Goal: Task Accomplishment & Management: Use online tool/utility

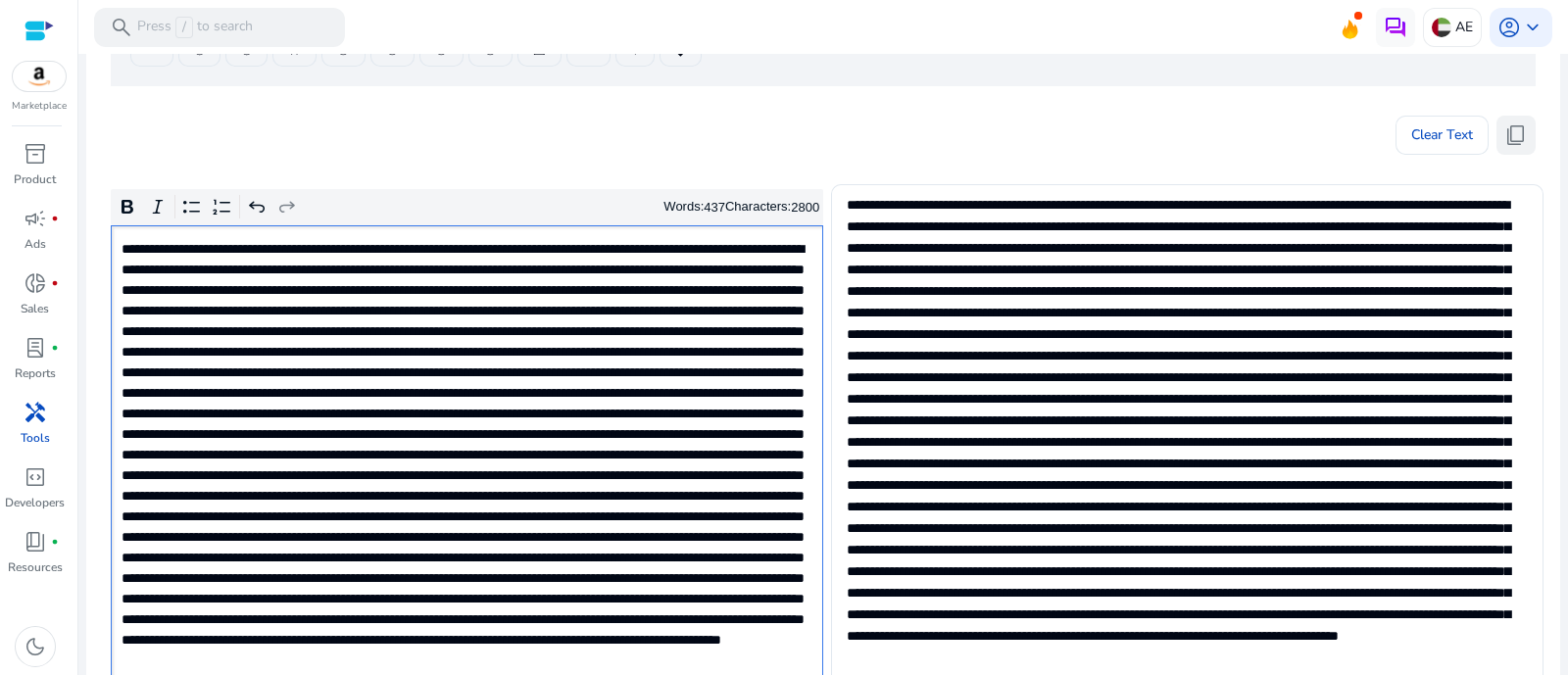
scroll to position [172, 0]
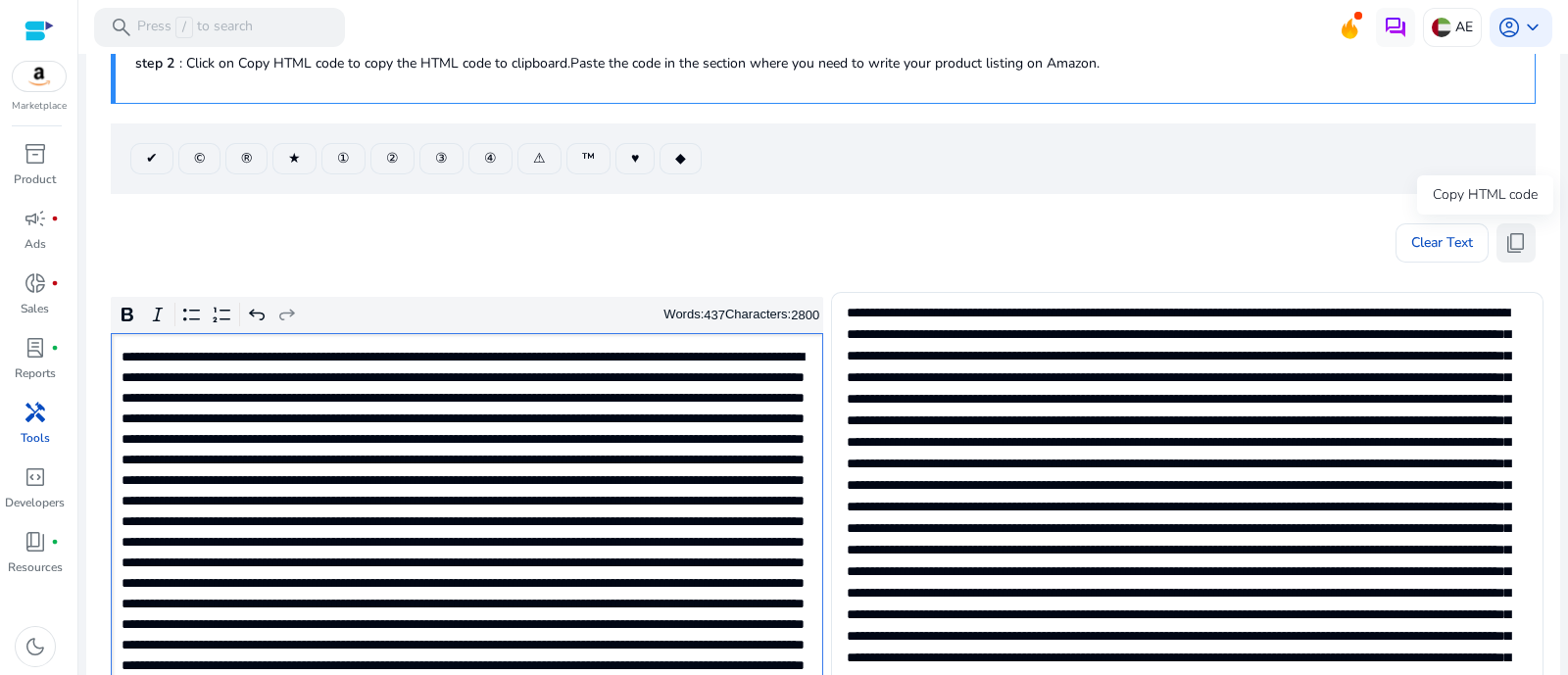
click at [1504, 232] on span "content_copy" at bounding box center [1516, 243] width 24 height 24
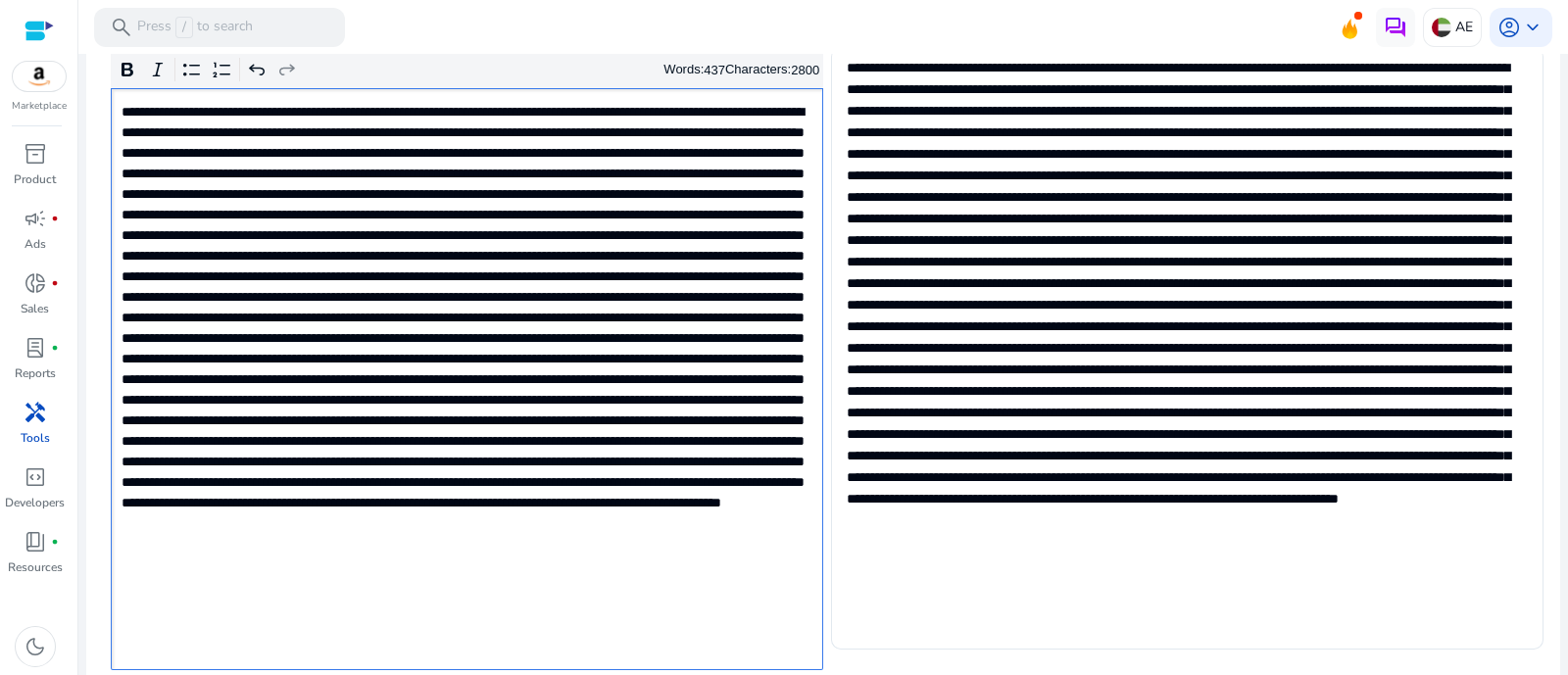
click at [511, 321] on p "Rich Text Editor. Editing area: main. Press Alt+0 for help." at bounding box center [465, 380] width 688 height 556
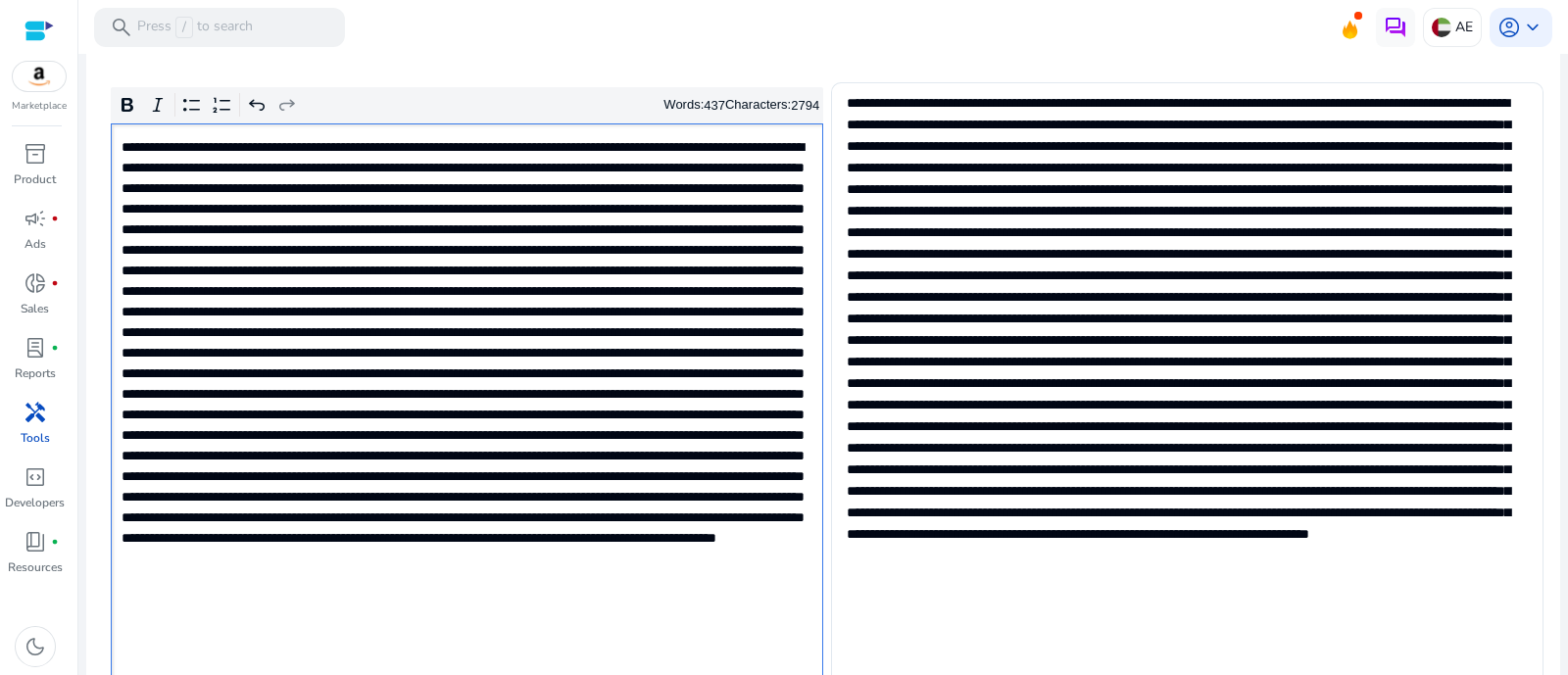
scroll to position [171, 0]
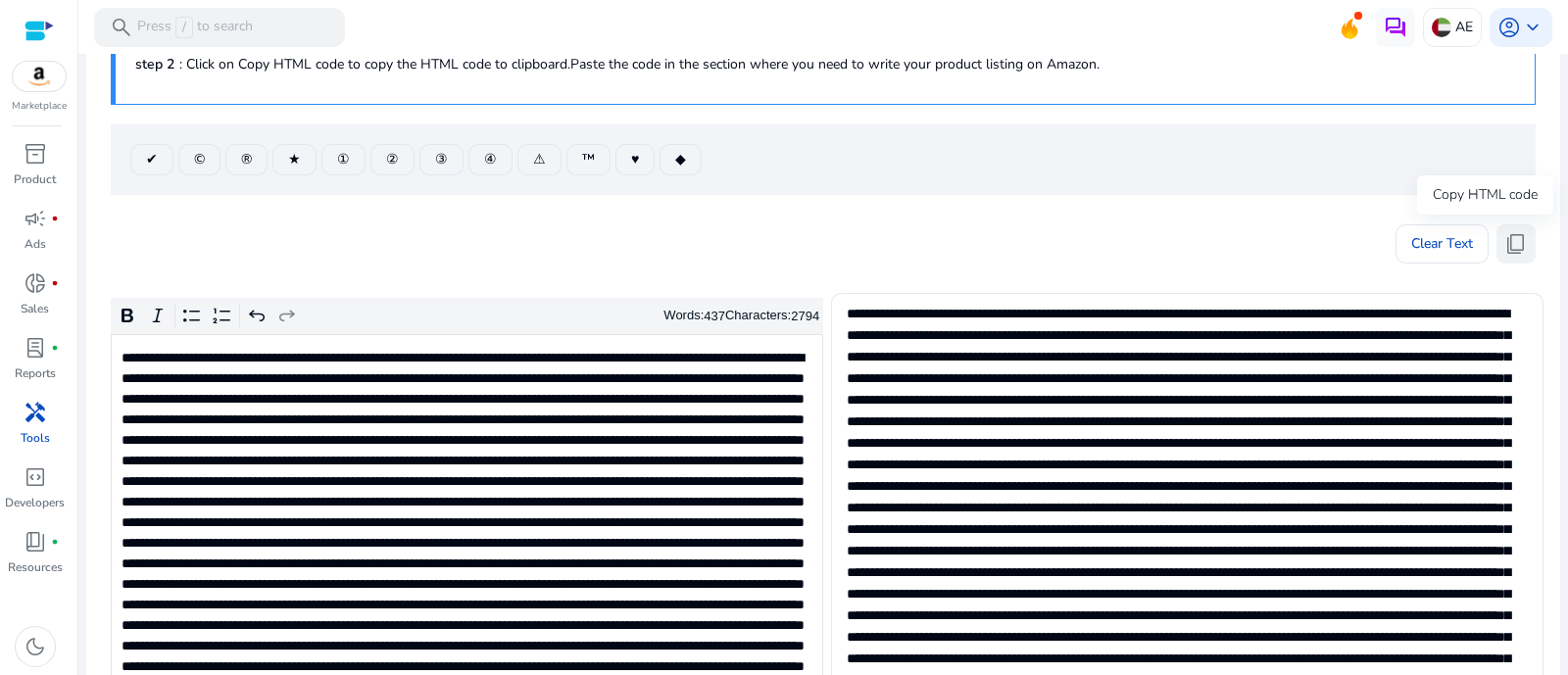
click at [1514, 239] on span "content_copy" at bounding box center [1516, 244] width 24 height 24
click at [606, 505] on p "Rich Text Editor. Editing area: main. Press Alt+0 for help." at bounding box center [465, 627] width 688 height 556
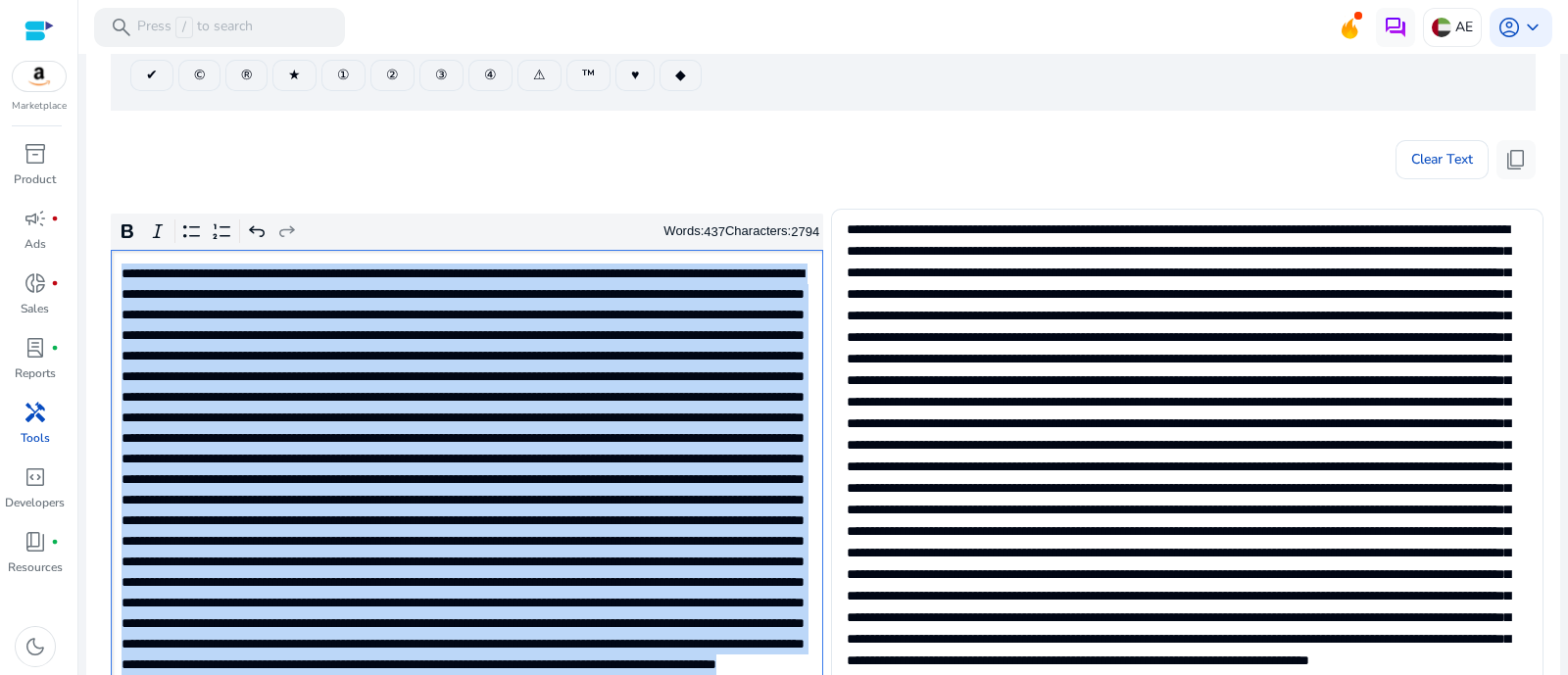
scroll to position [294, 0]
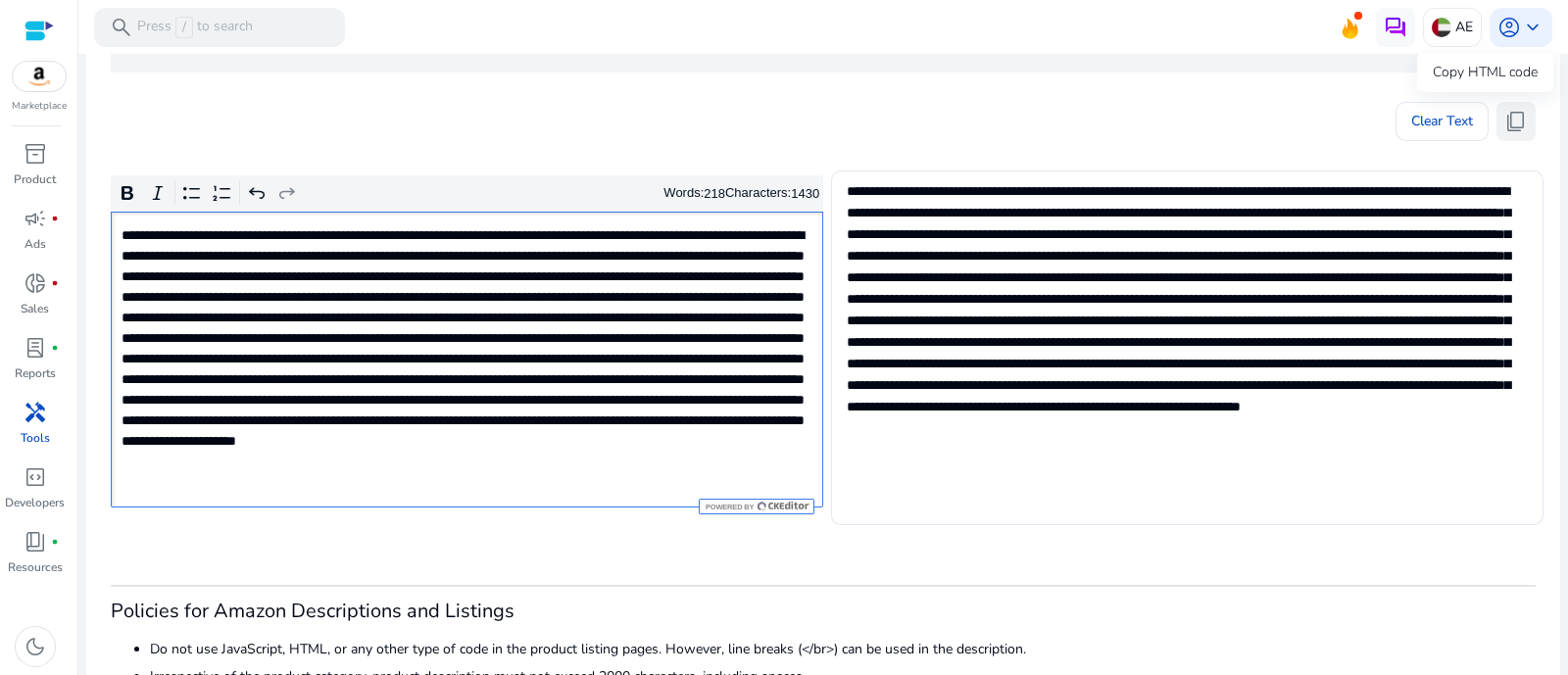
click at [1514, 113] on span "content_copy" at bounding box center [1516, 122] width 24 height 24
drag, startPoint x: 418, startPoint y: 321, endPoint x: 396, endPoint y: 293, distance: 35.6
click at [414, 311] on p "Rich Text Editor. Editing area: main. Press Alt+0 for help." at bounding box center [465, 359] width 688 height 267
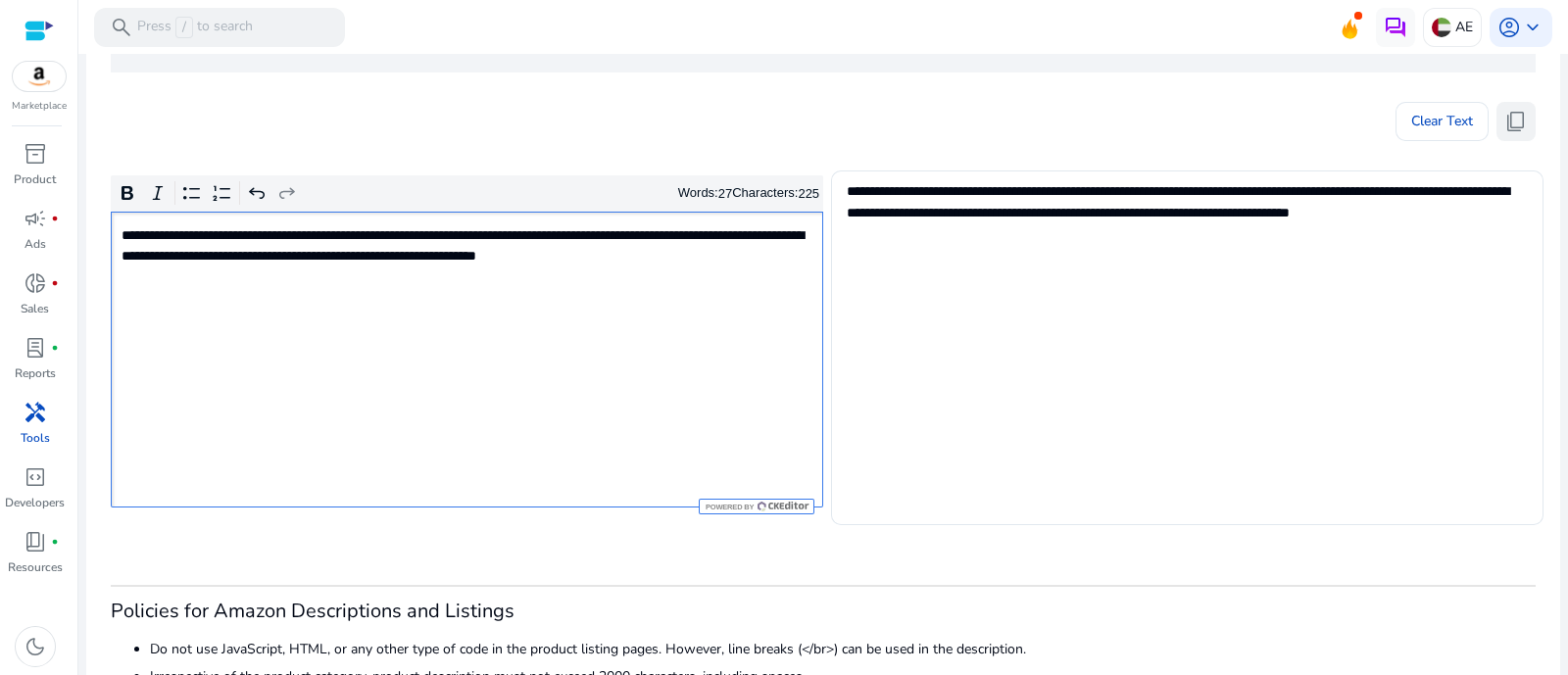
click at [1502, 140] on mat-card "**********" at bounding box center [823, 292] width 1474 height 979
click at [1504, 125] on span "content_copy" at bounding box center [1516, 122] width 24 height 24
copy span "tent_copy"
click at [574, 367] on div "**********" at bounding box center [467, 359] width 712 height 296
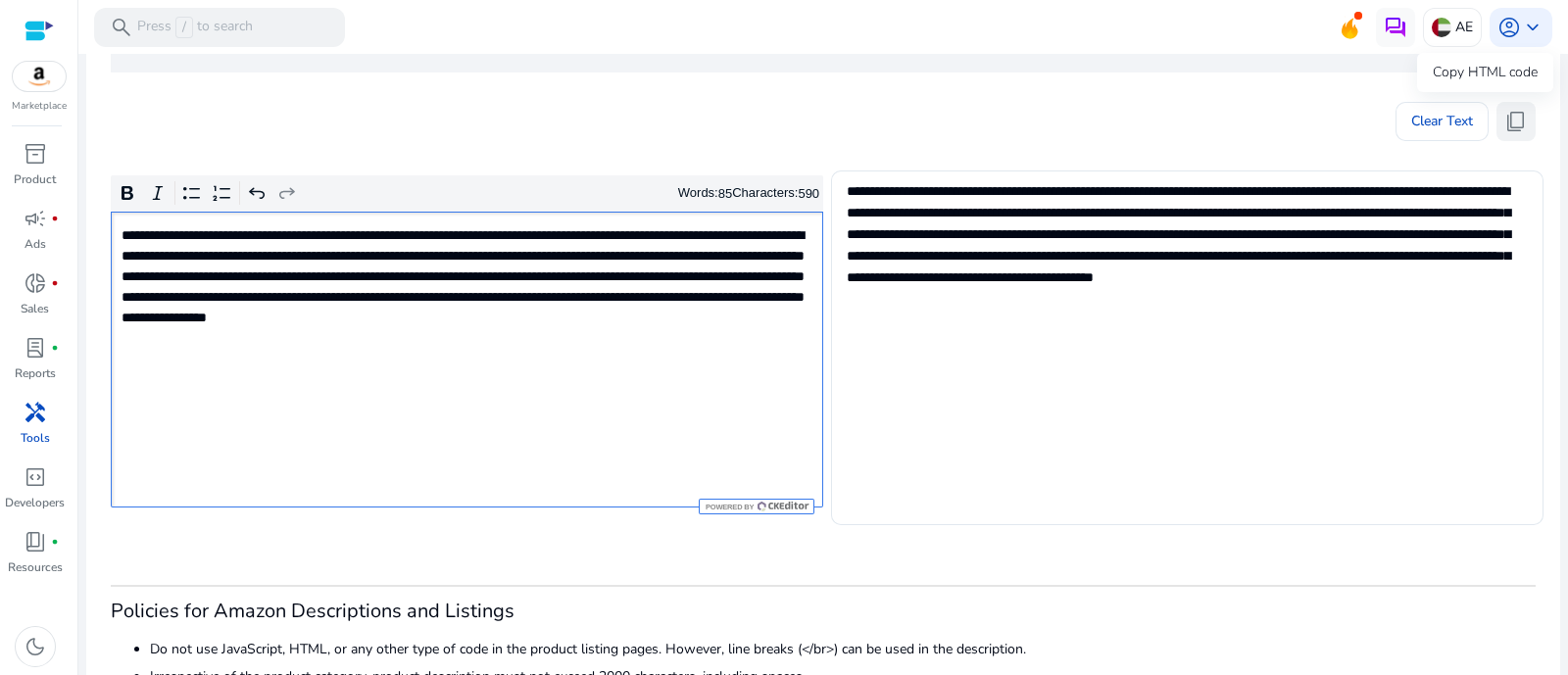
click at [1514, 114] on span "content_copy" at bounding box center [1516, 122] width 24 height 24
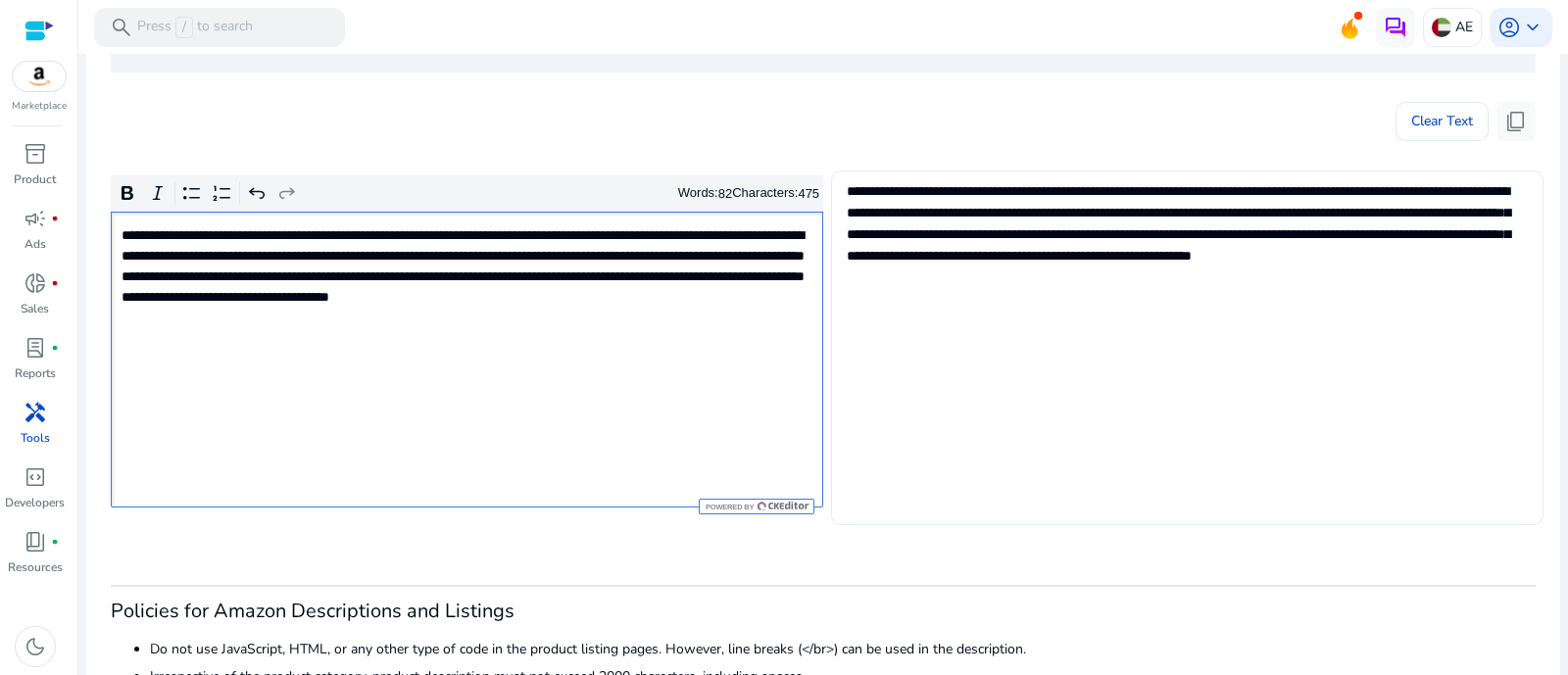
scroll to position [171, 0]
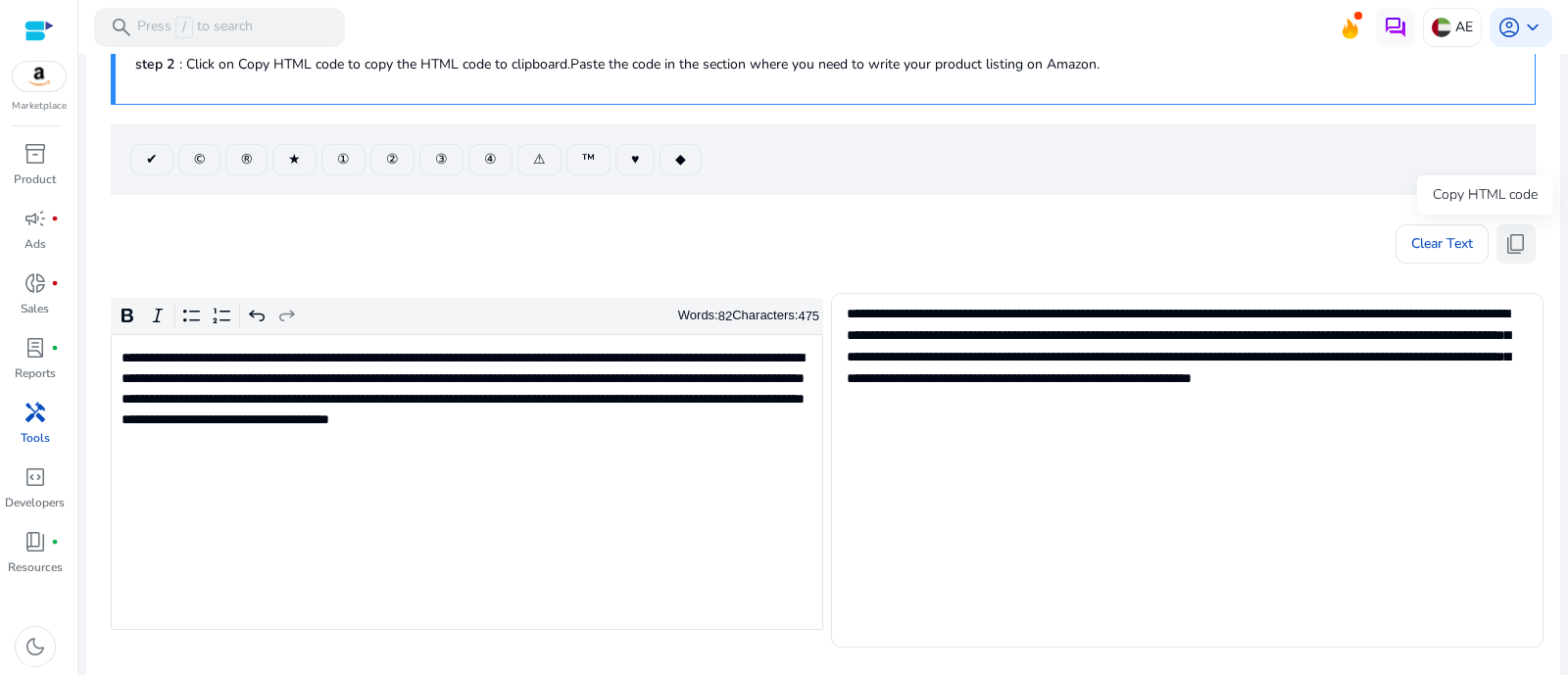
drag, startPoint x: 1499, startPoint y: 243, endPoint x: 1514, endPoint y: 246, distance: 15.3
click at [1504, 242] on span "content_copy" at bounding box center [1516, 244] width 24 height 24
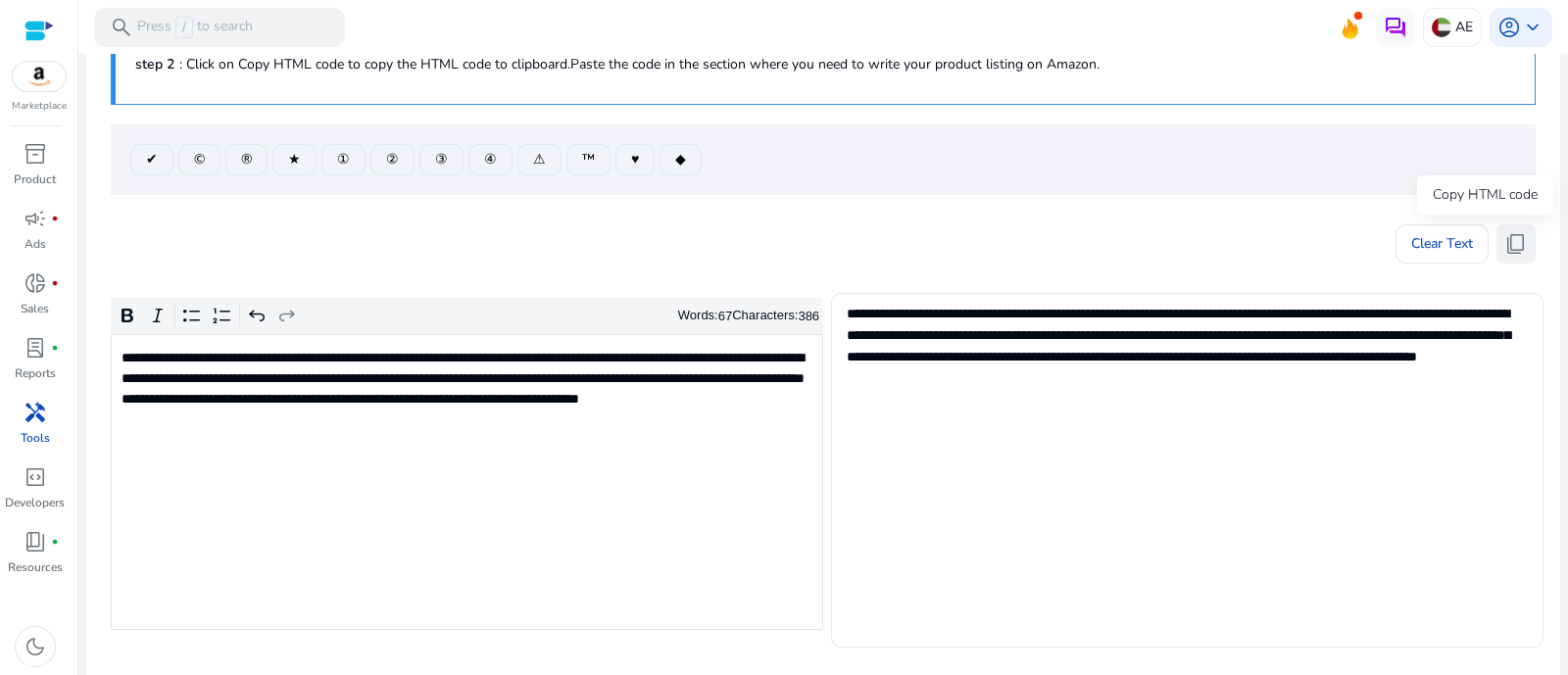
click at [1506, 247] on span "content_copy" at bounding box center [1516, 244] width 24 height 24
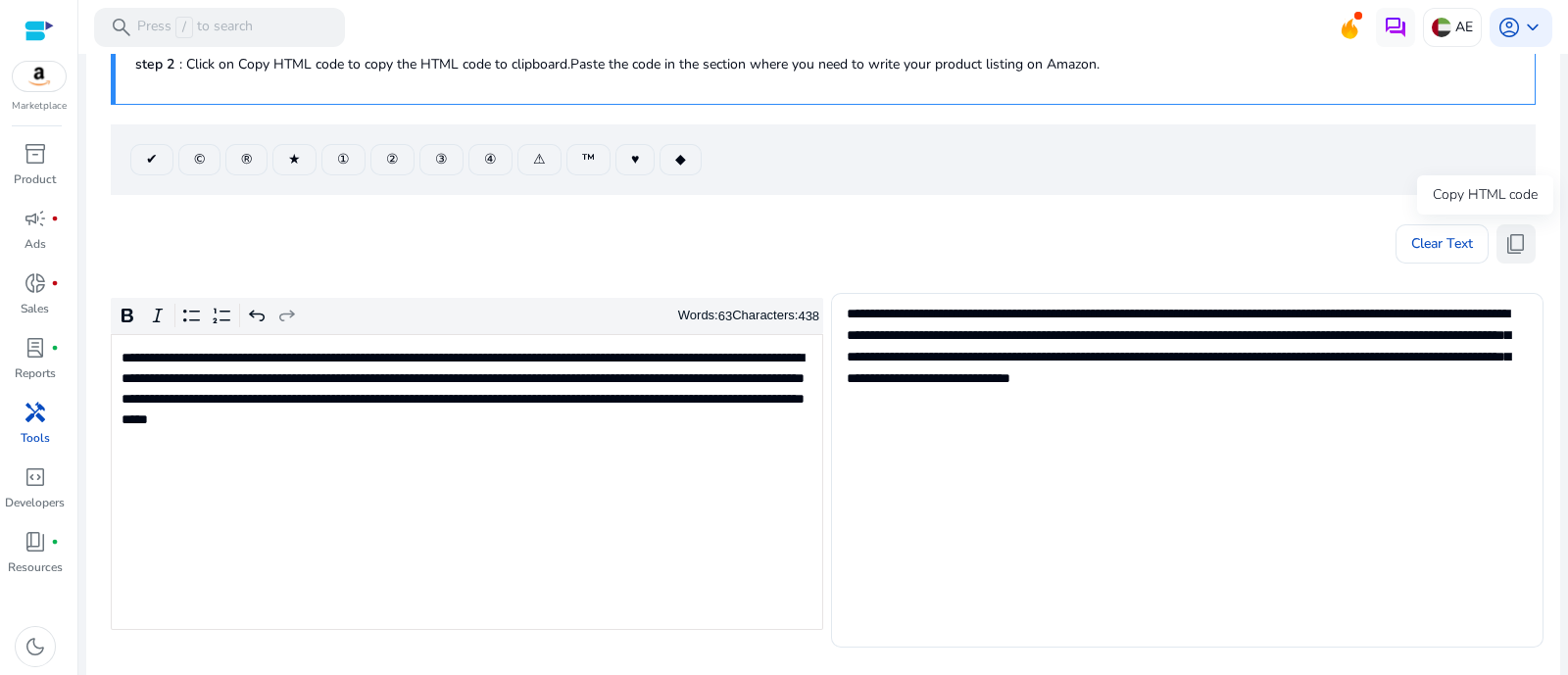
click at [1512, 233] on span "content_copy" at bounding box center [1516, 244] width 24 height 24
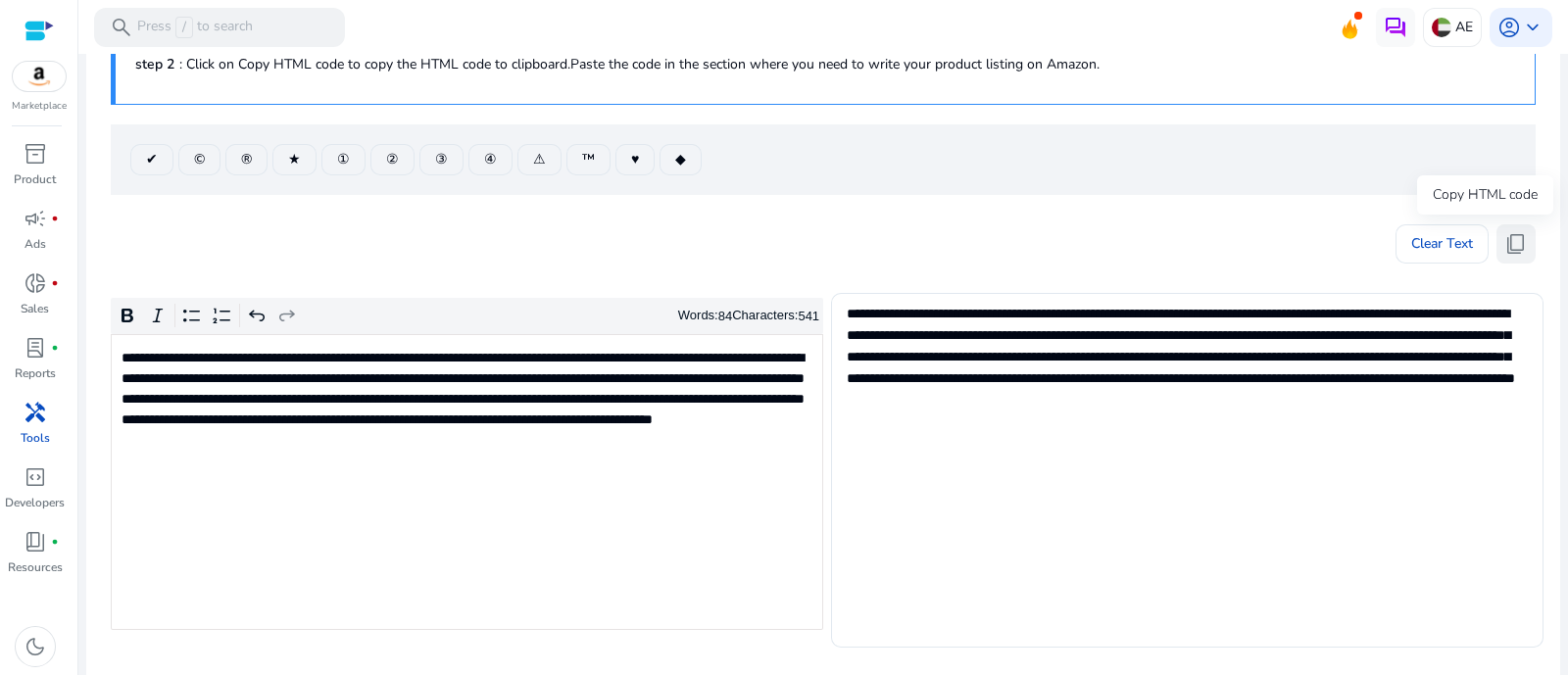
click at [1504, 241] on span "content_copy" at bounding box center [1516, 244] width 24 height 24
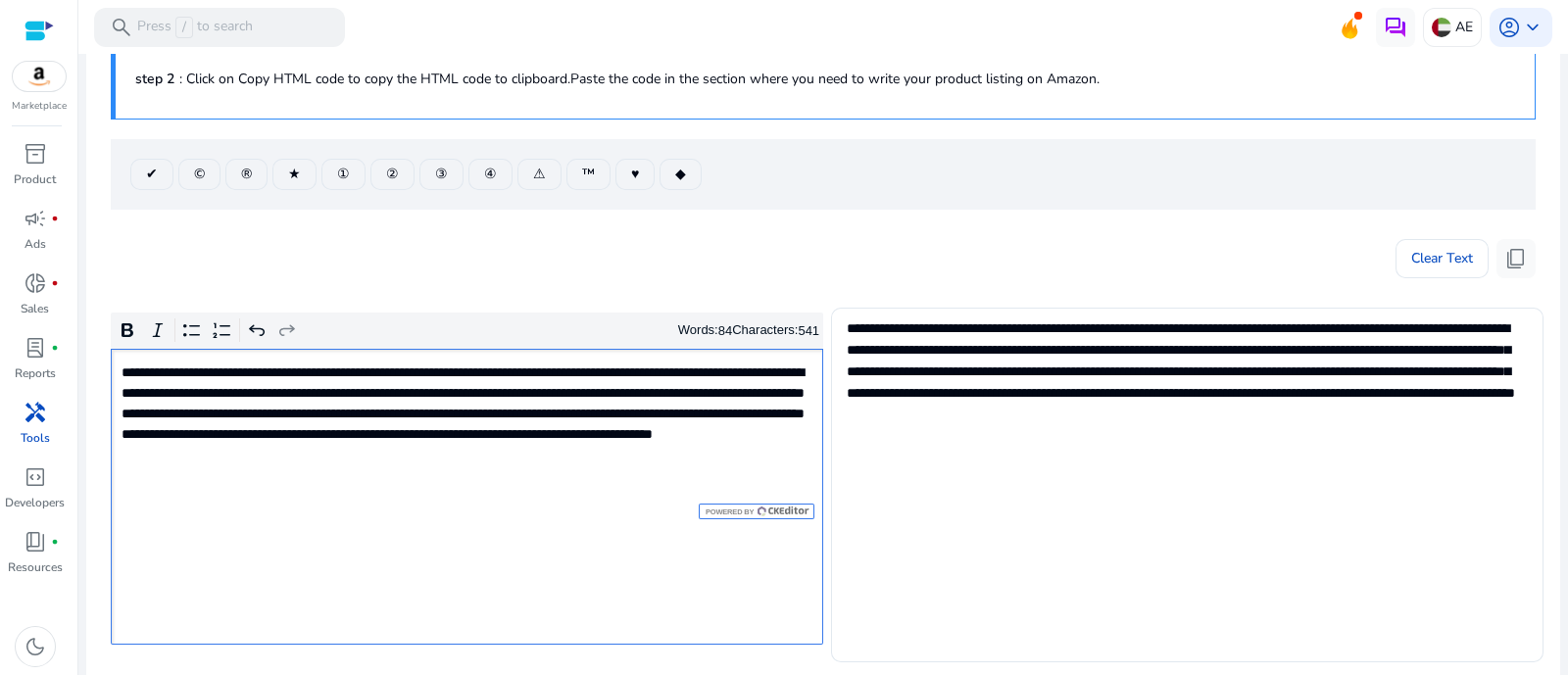
scroll to position [294, 0]
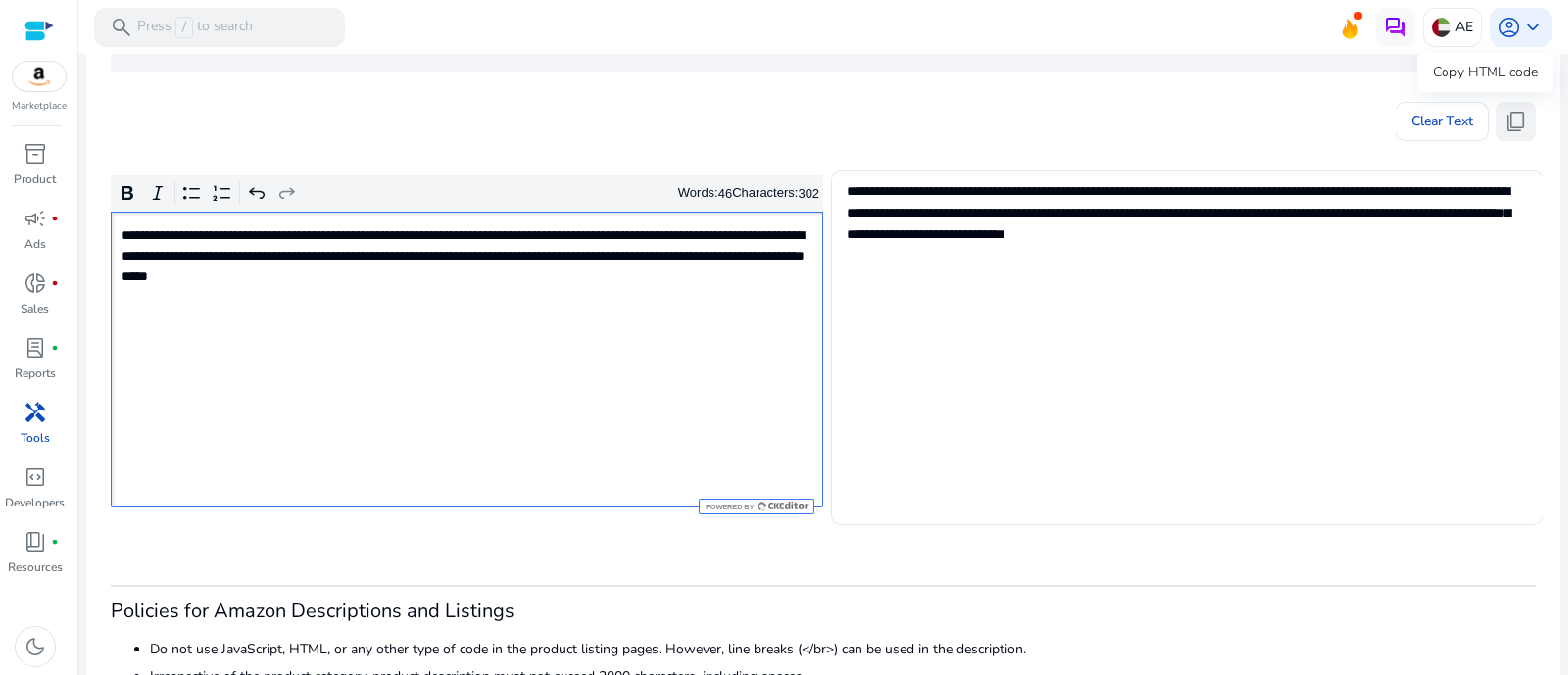
click at [1515, 116] on span "content_copy" at bounding box center [1516, 122] width 24 height 24
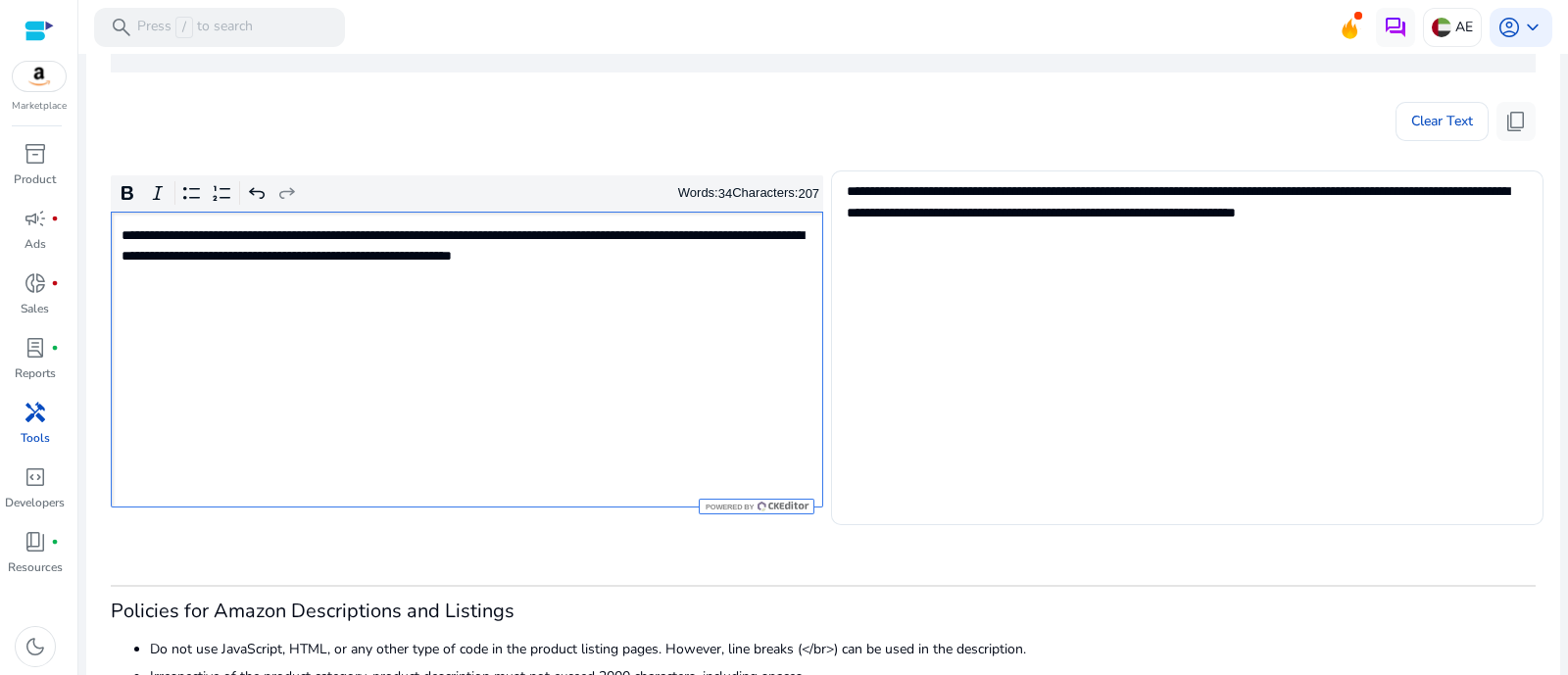
type textarea "**********"
click at [1518, 119] on span "content_copy" at bounding box center [1516, 122] width 24 height 24
